Goal: Answer question/provide support

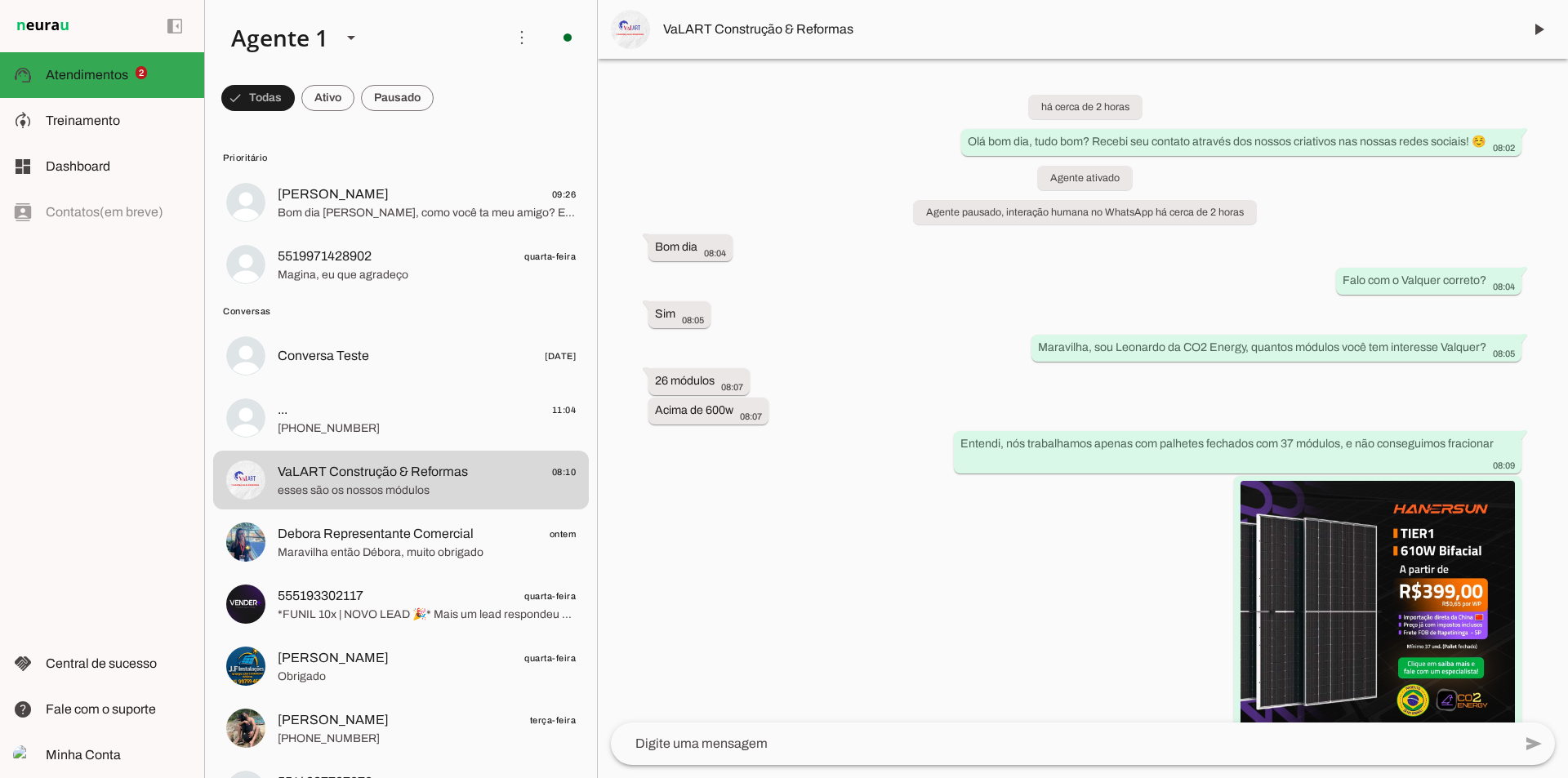
scroll to position [119, 0]
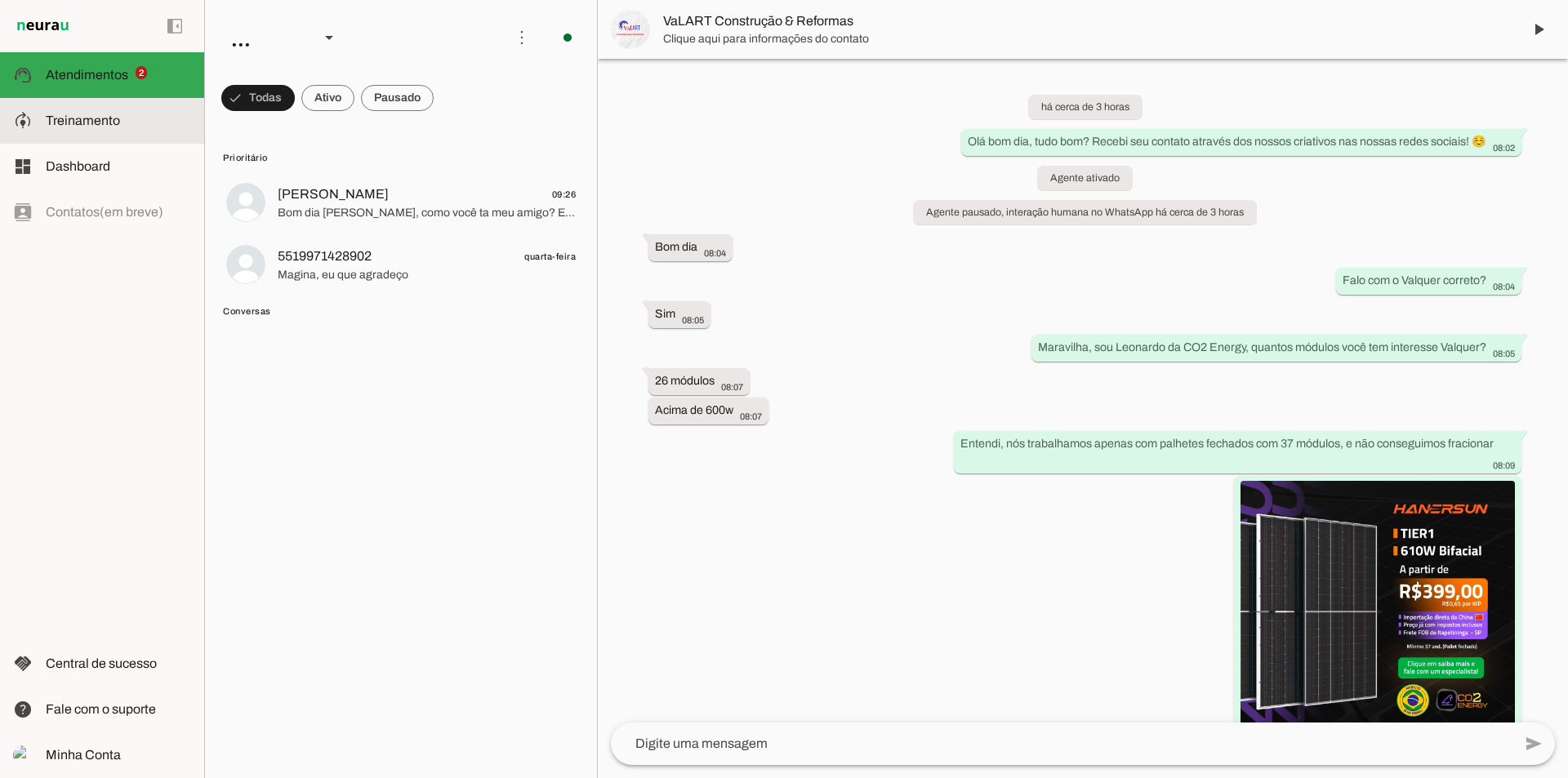
scroll to position [119, 0]
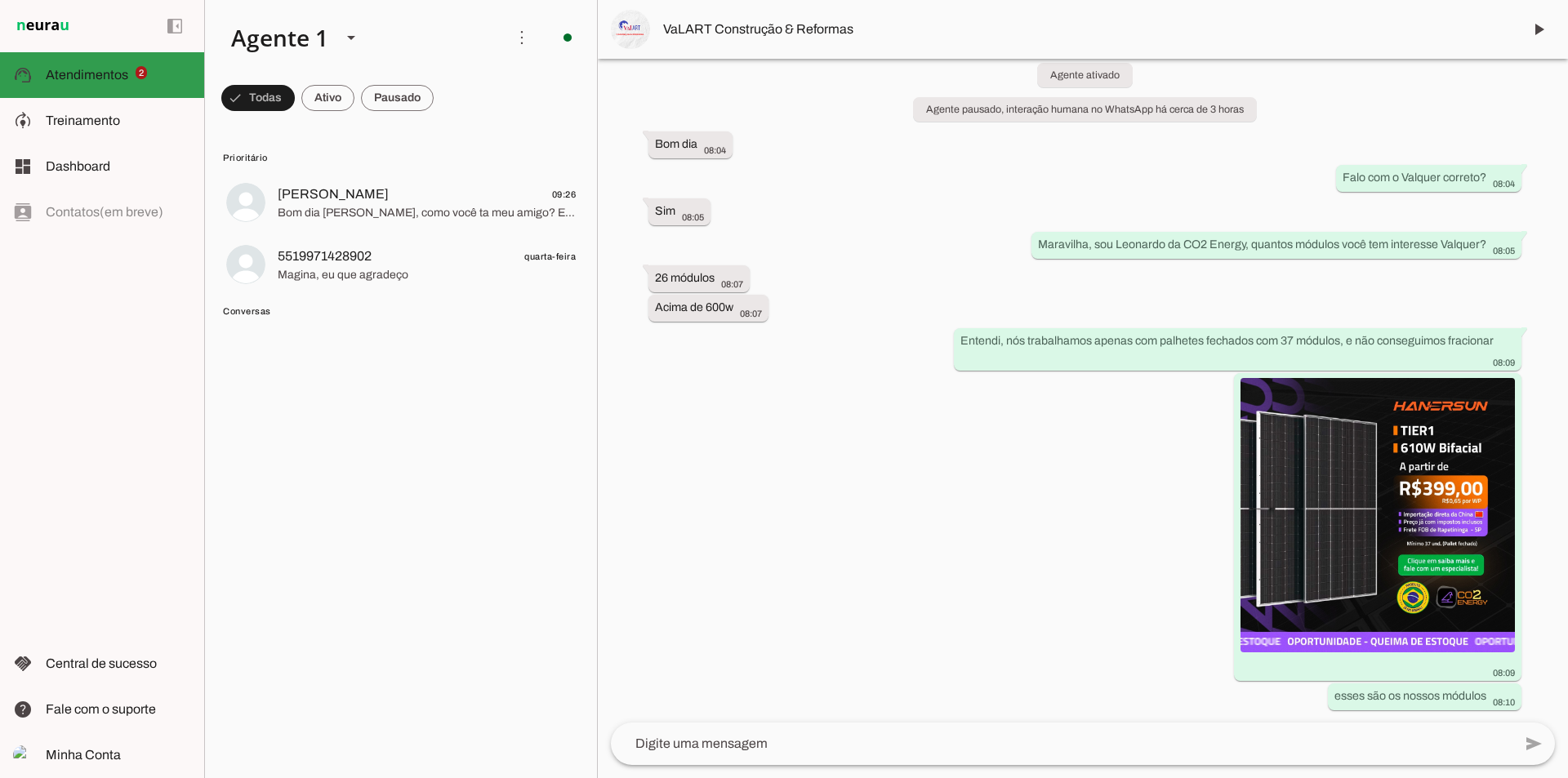
click at [127, 61] on md-item "support_agent Atendimentos Atendimentos 2" at bounding box center [102, 75] width 204 height 46
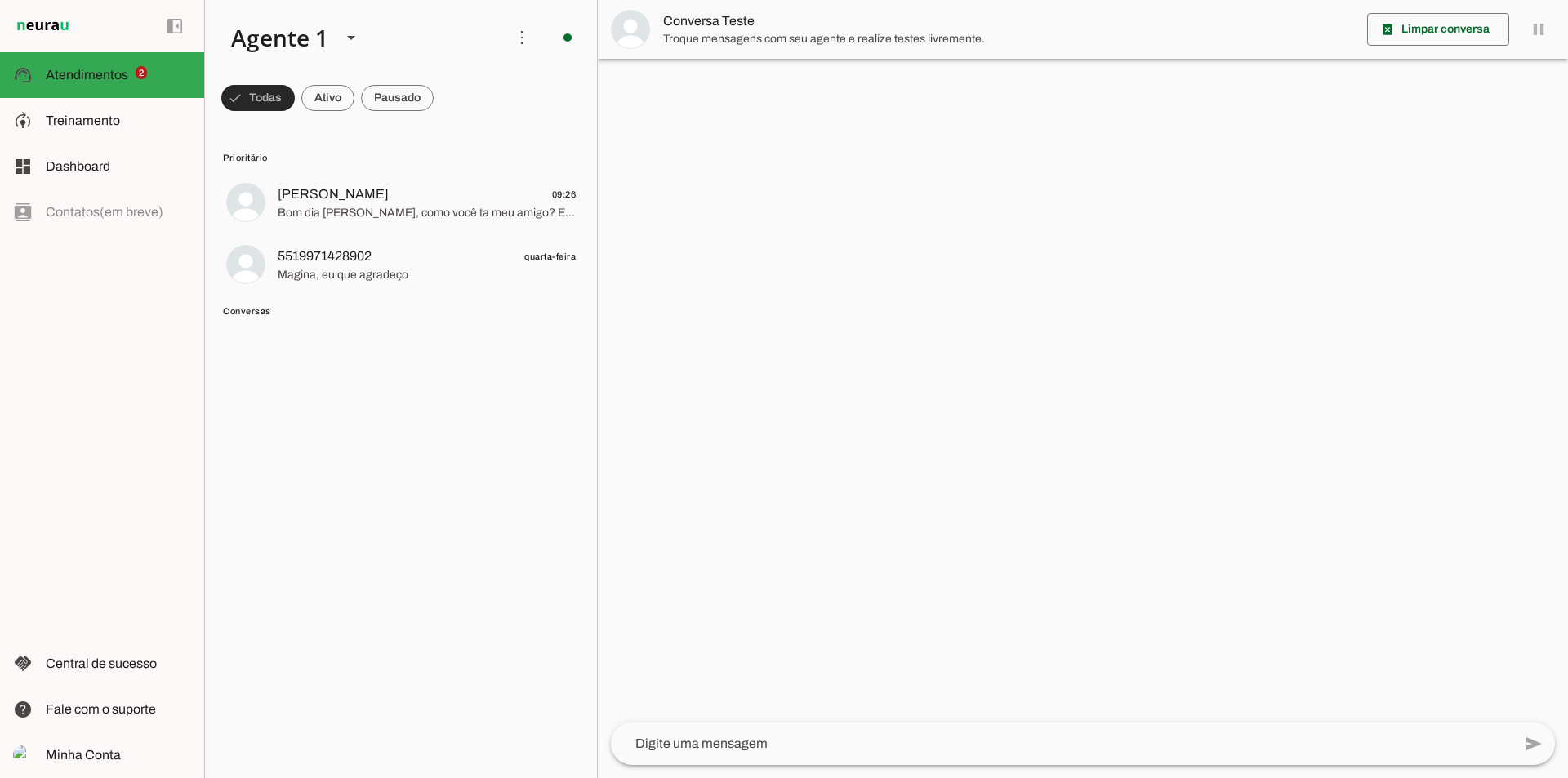
click at [269, 99] on span at bounding box center [257, 98] width 74 height 39
click at [249, 83] on span at bounding box center [251, 98] width 59 height 39
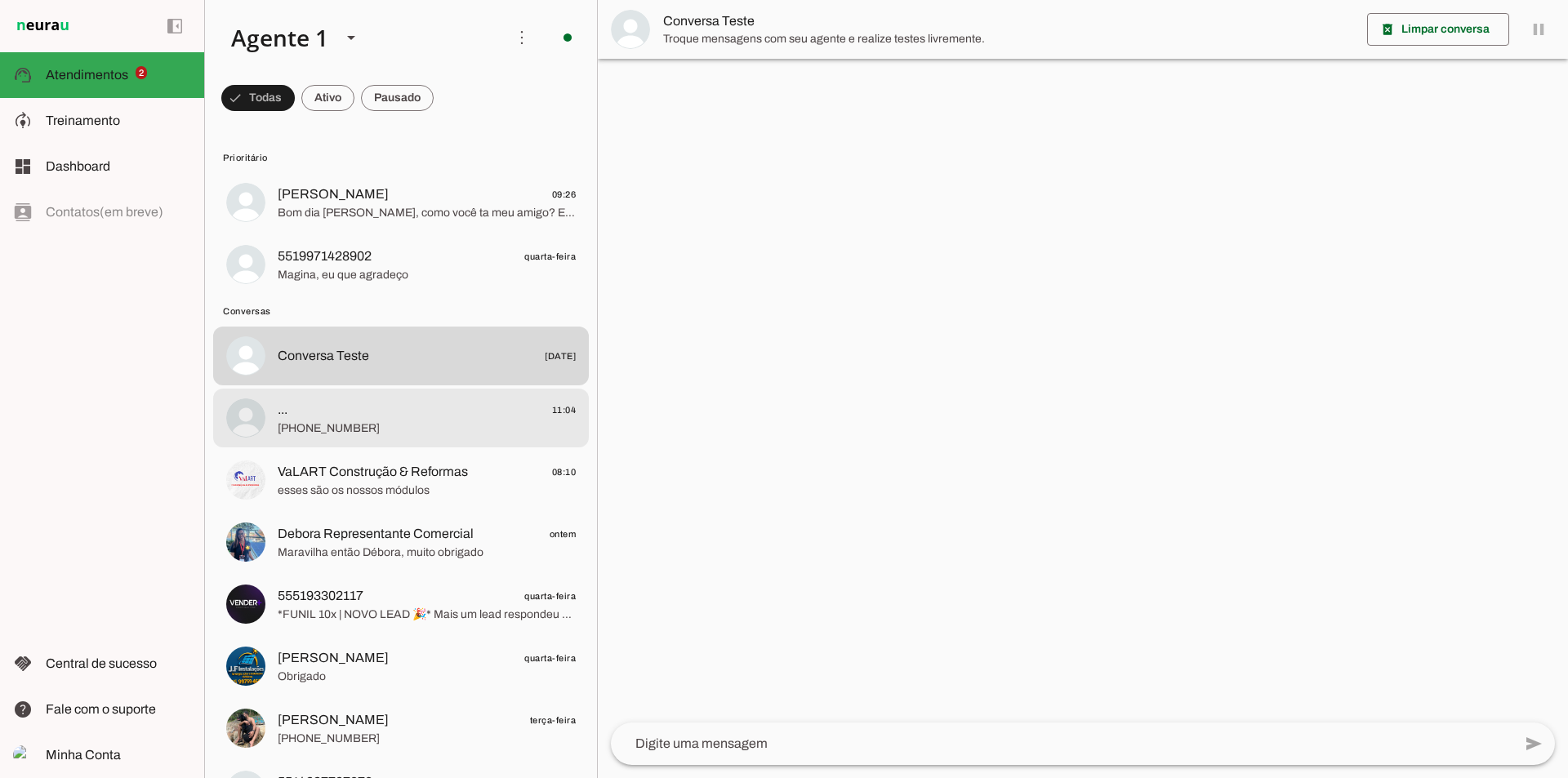
click at [306, 232] on md-item "... 11:04 +55 15 99753-4301" at bounding box center [401, 202] width 375 height 59
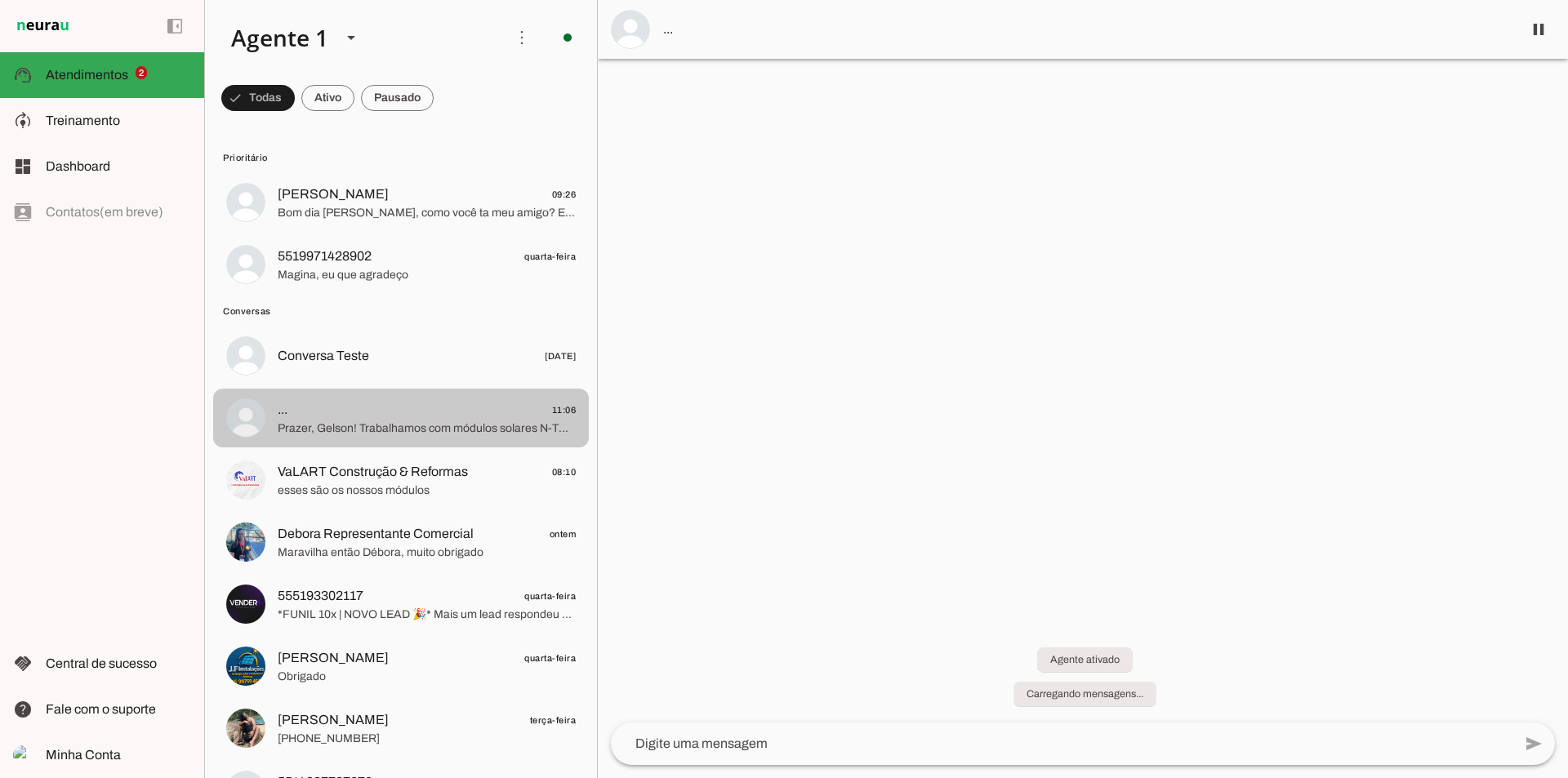
click at [398, 420] on span "Prazer, Gelson! Trabalhamos com módulos solares N-TOPCon de alta eficiência, 60…" at bounding box center [426, 428] width 298 height 17
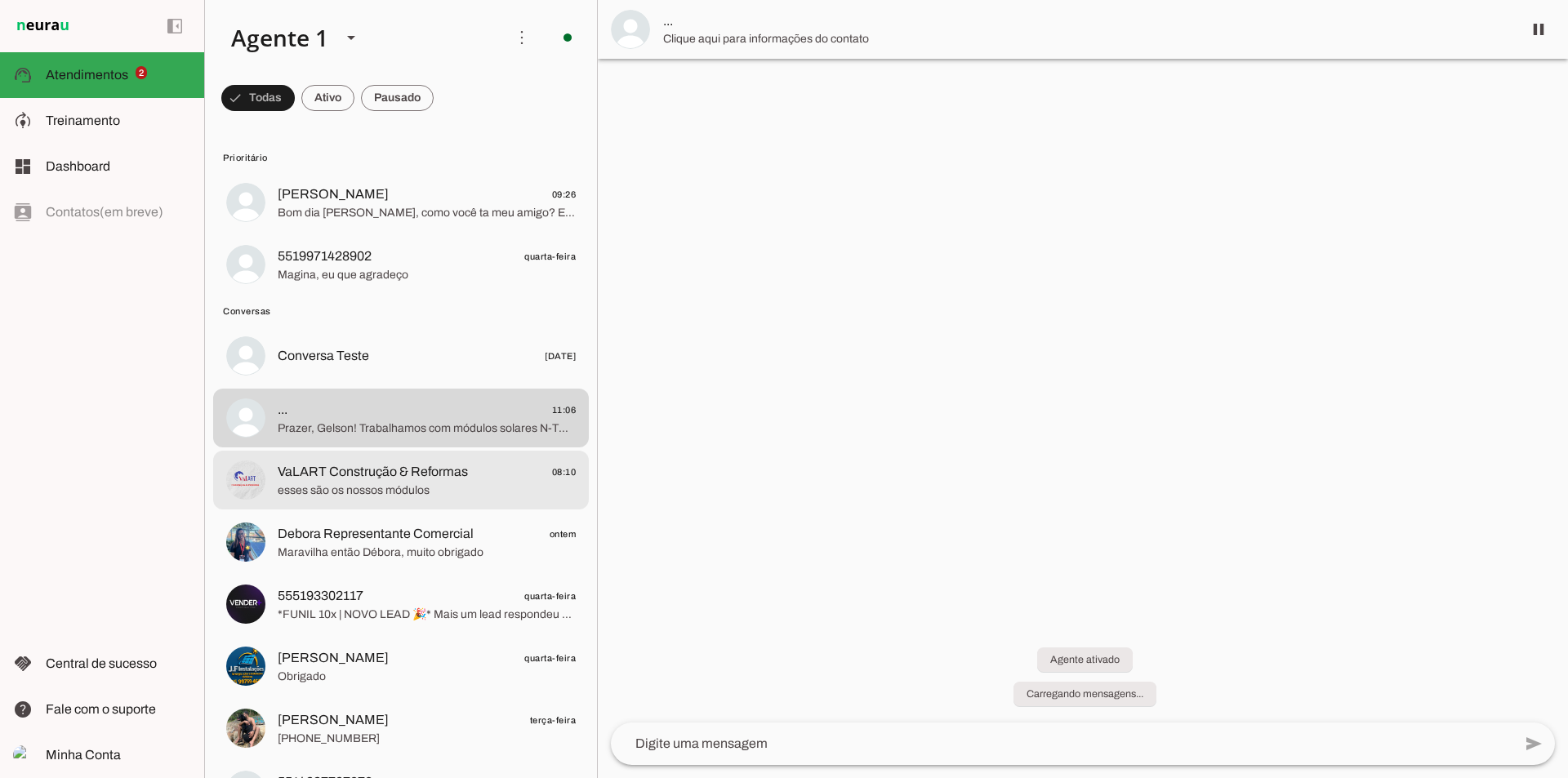
click at [400, 472] on span "VaLART Construção & Reformas" at bounding box center [373, 472] width 191 height 20
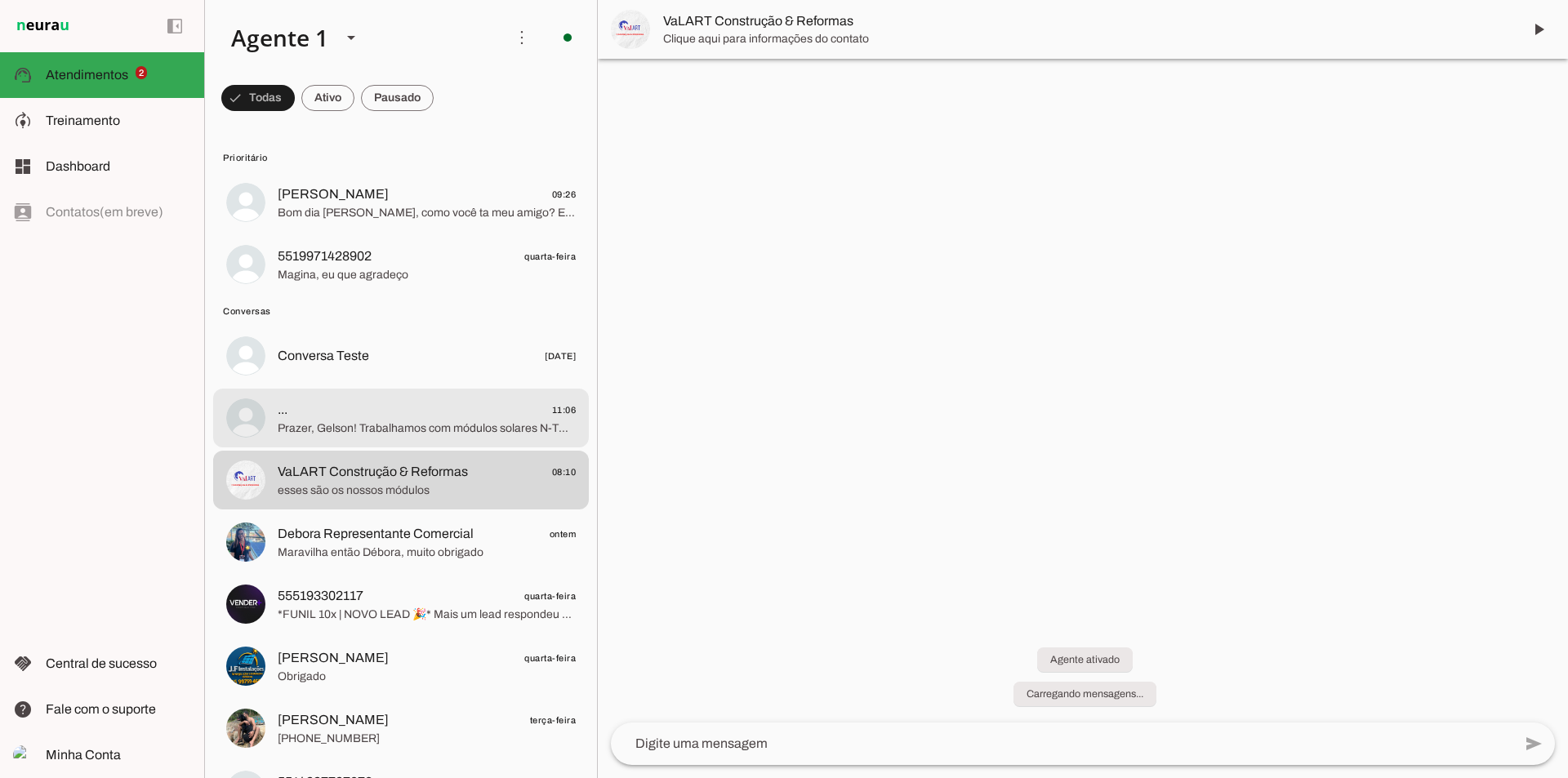
click at [415, 436] on span "Prazer, Gelson! Trabalhamos com módulos solares N-TOPCon de alta eficiência, 60…" at bounding box center [426, 428] width 298 height 17
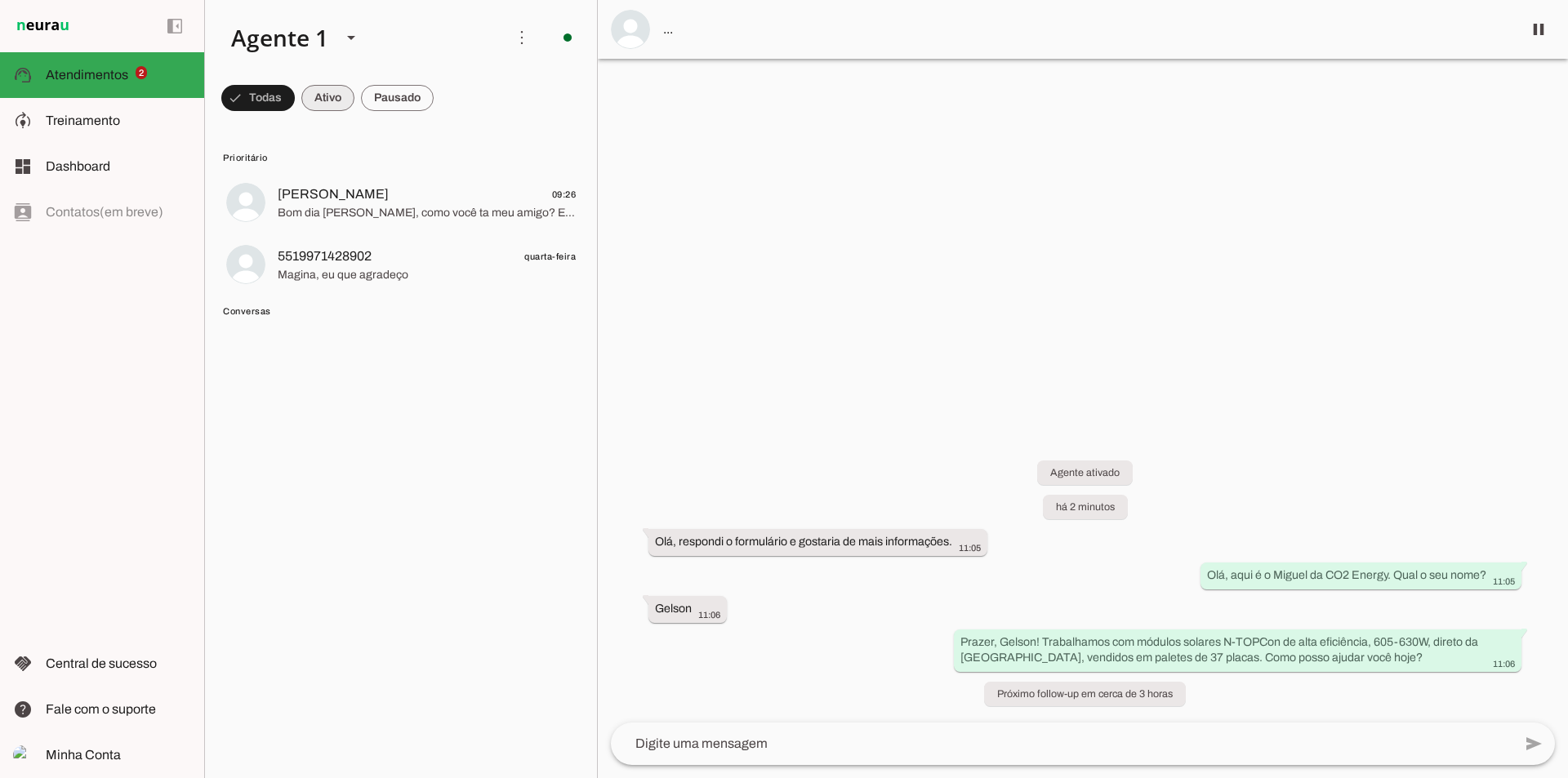
click at [295, 102] on span at bounding box center [257, 98] width 74 height 39
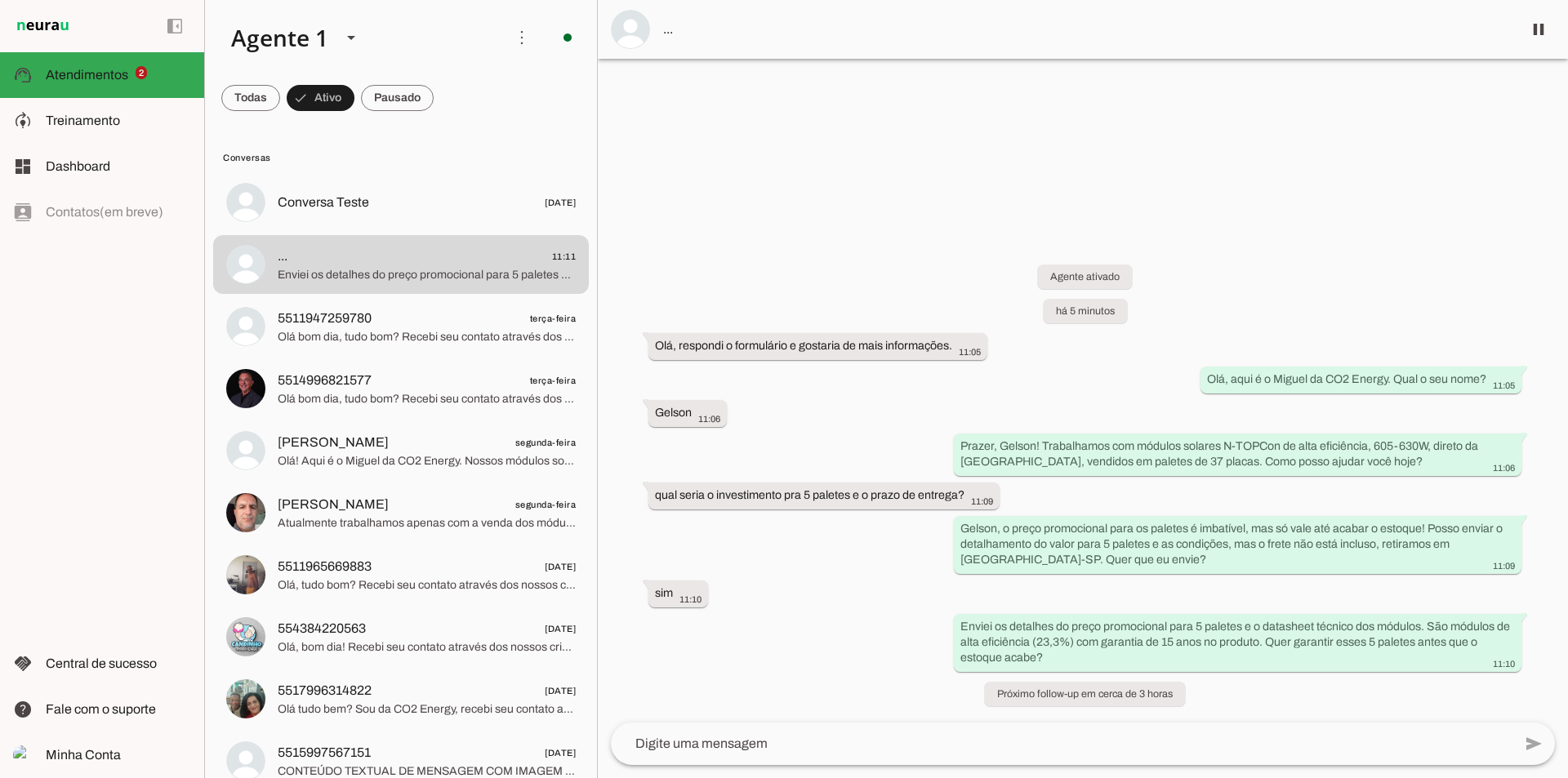
click at [268, 73] on md-item "more_vert circle Ações do Agente Agente ligado e respondendo automaticamente O …" at bounding box center [401, 37] width 392 height 75
click at [267, 90] on span at bounding box center [251, 98] width 59 height 39
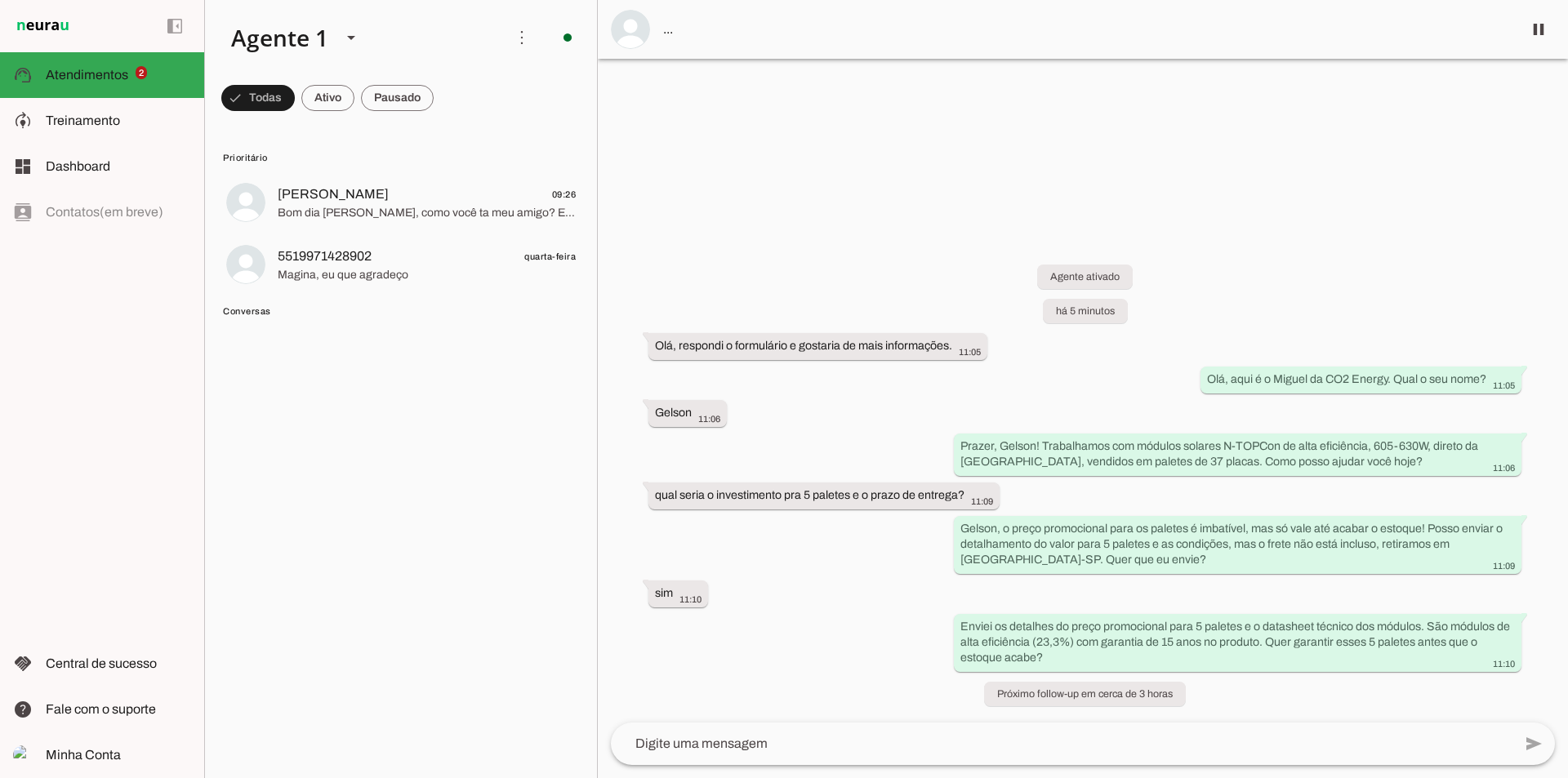
click at [259, 306] on span "Conversas" at bounding box center [399, 310] width 353 height 13
click at [253, 312] on span "Conversas" at bounding box center [399, 310] width 353 height 13
click at [258, 97] on span at bounding box center [257, 98] width 74 height 39
